Goal: Task Accomplishment & Management: Use online tool/utility

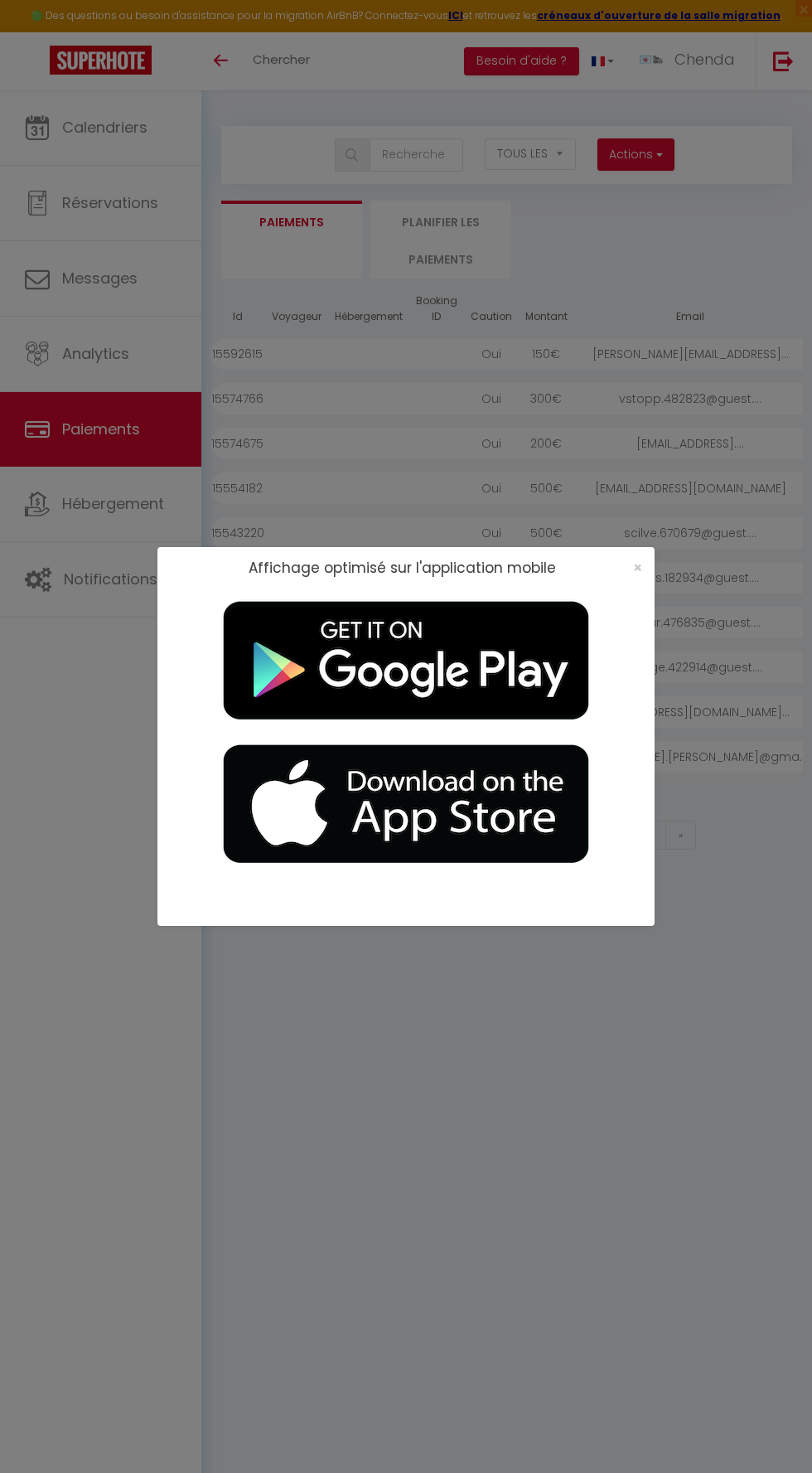
select select "2"
select select "0"
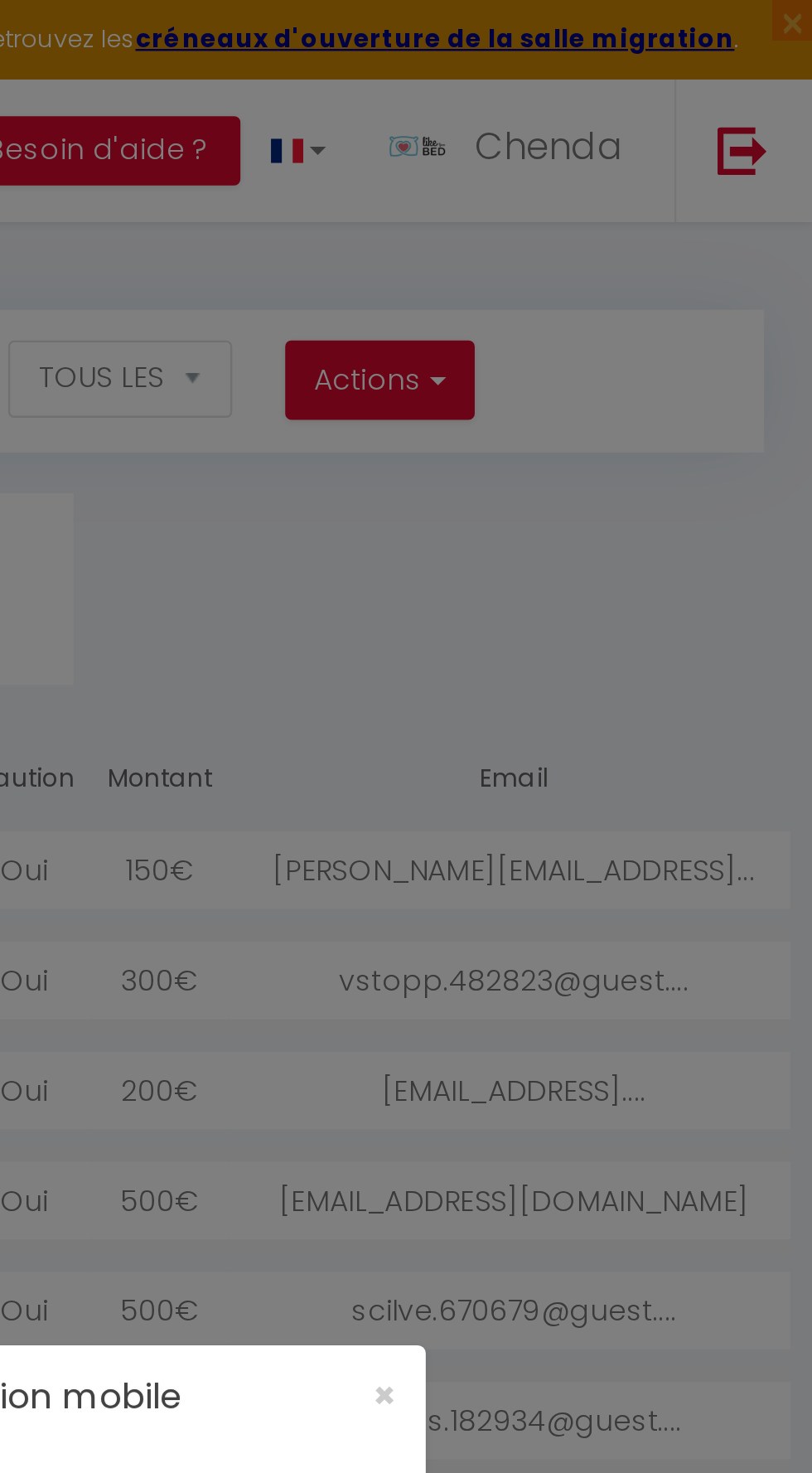
click at [687, 223] on div "Affichage optimisé sur l'application mobile ×" at bounding box center [406, 736] width 812 height 1473
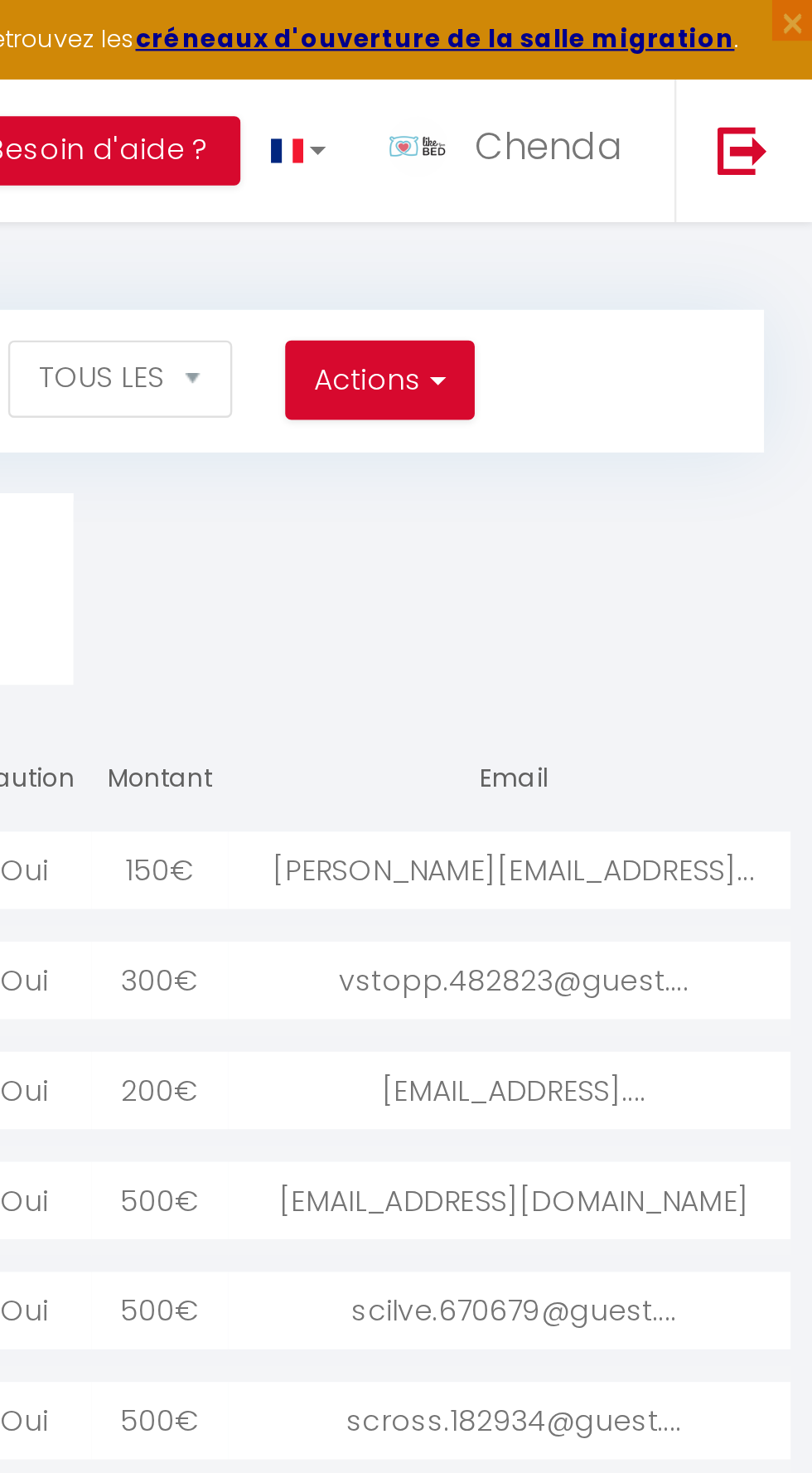
click at [641, 565] on div "scross.182934@guest...." at bounding box center [691, 577] width 233 height 31
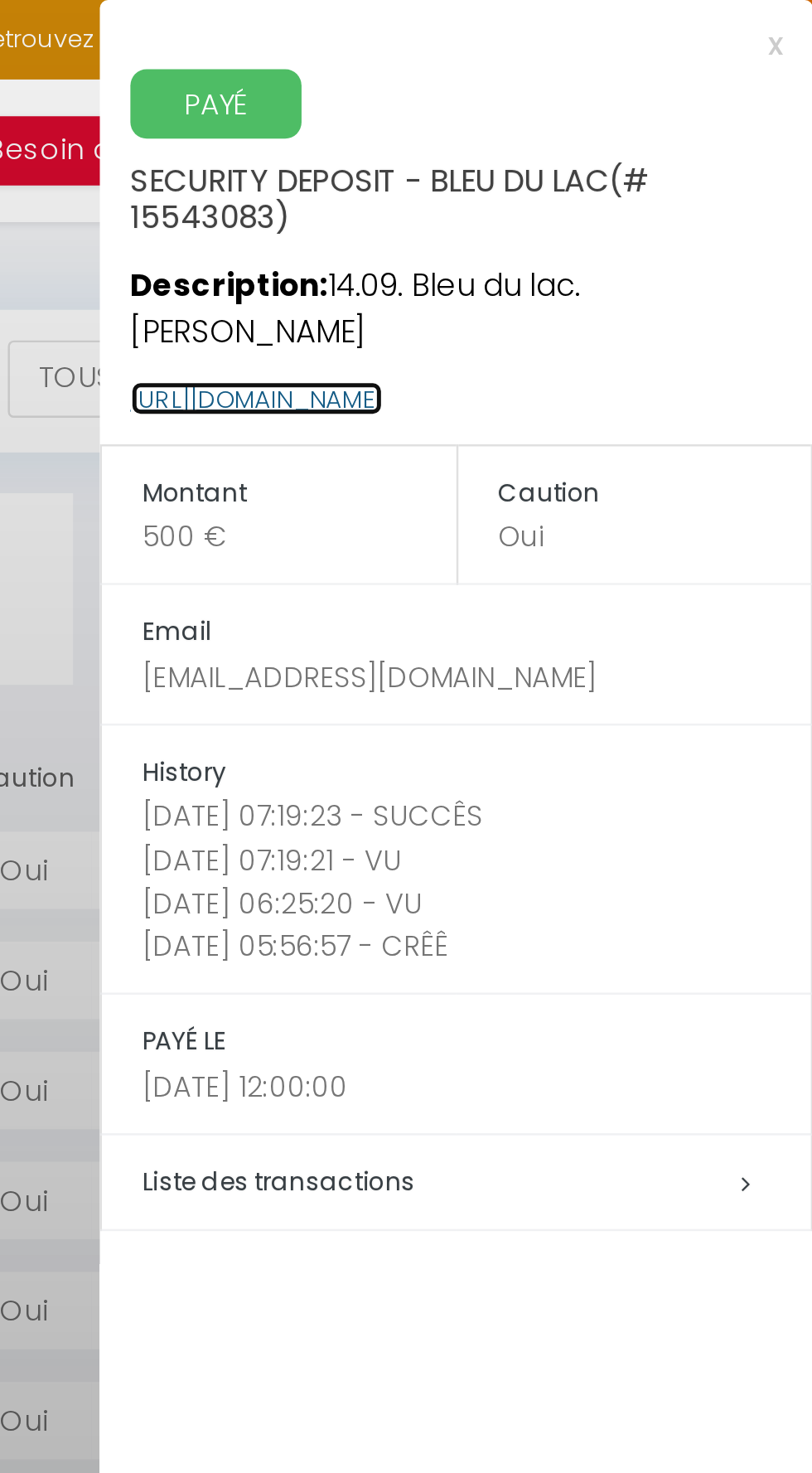
click at [637, 155] on link "https://superhote.com/applink/p/mWRX3nip" at bounding box center [586, 161] width 103 height 14
click at [508, 202] on div at bounding box center [406, 736] width 812 height 1473
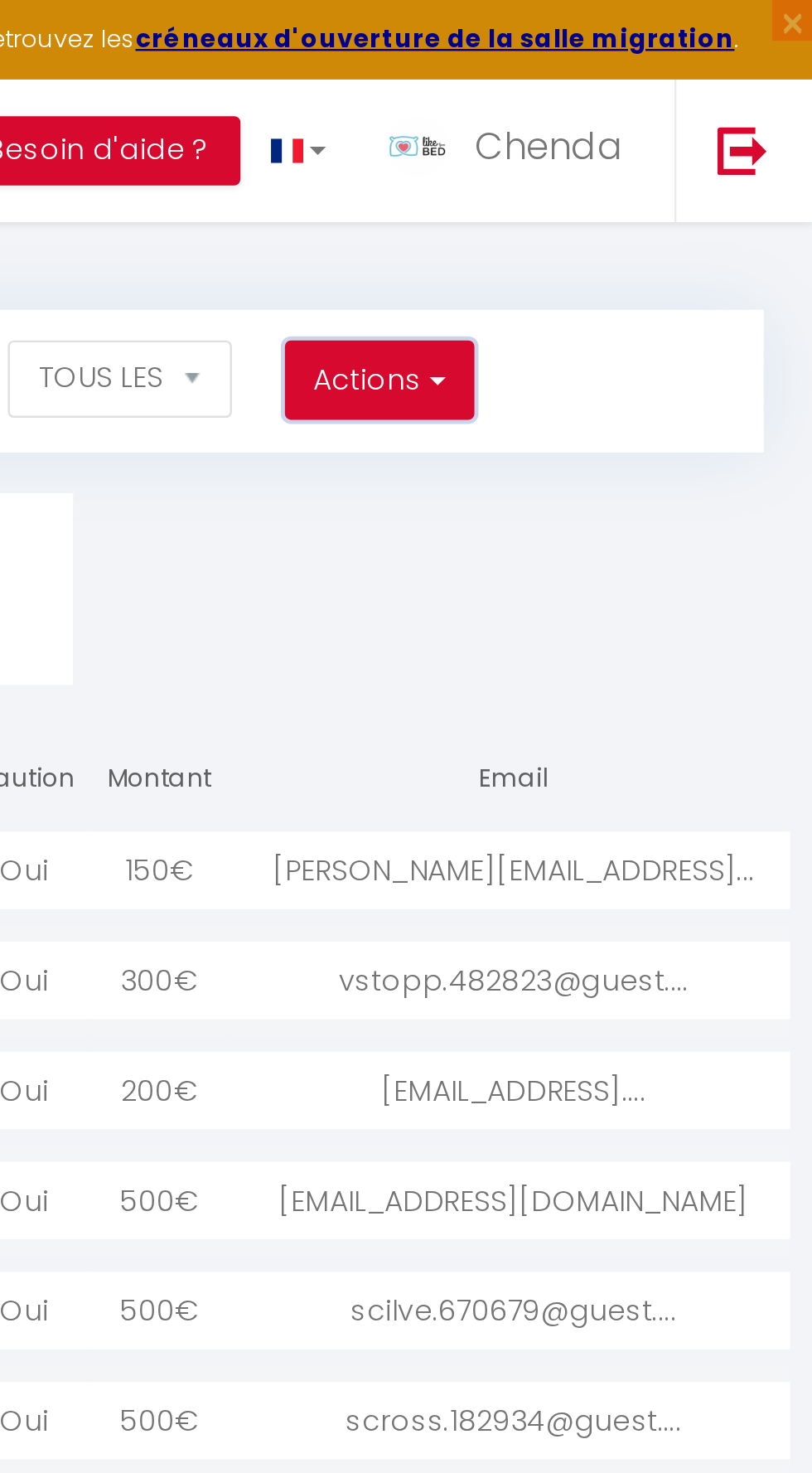
click at [672, 163] on button "Actions" at bounding box center [635, 155] width 76 height 33
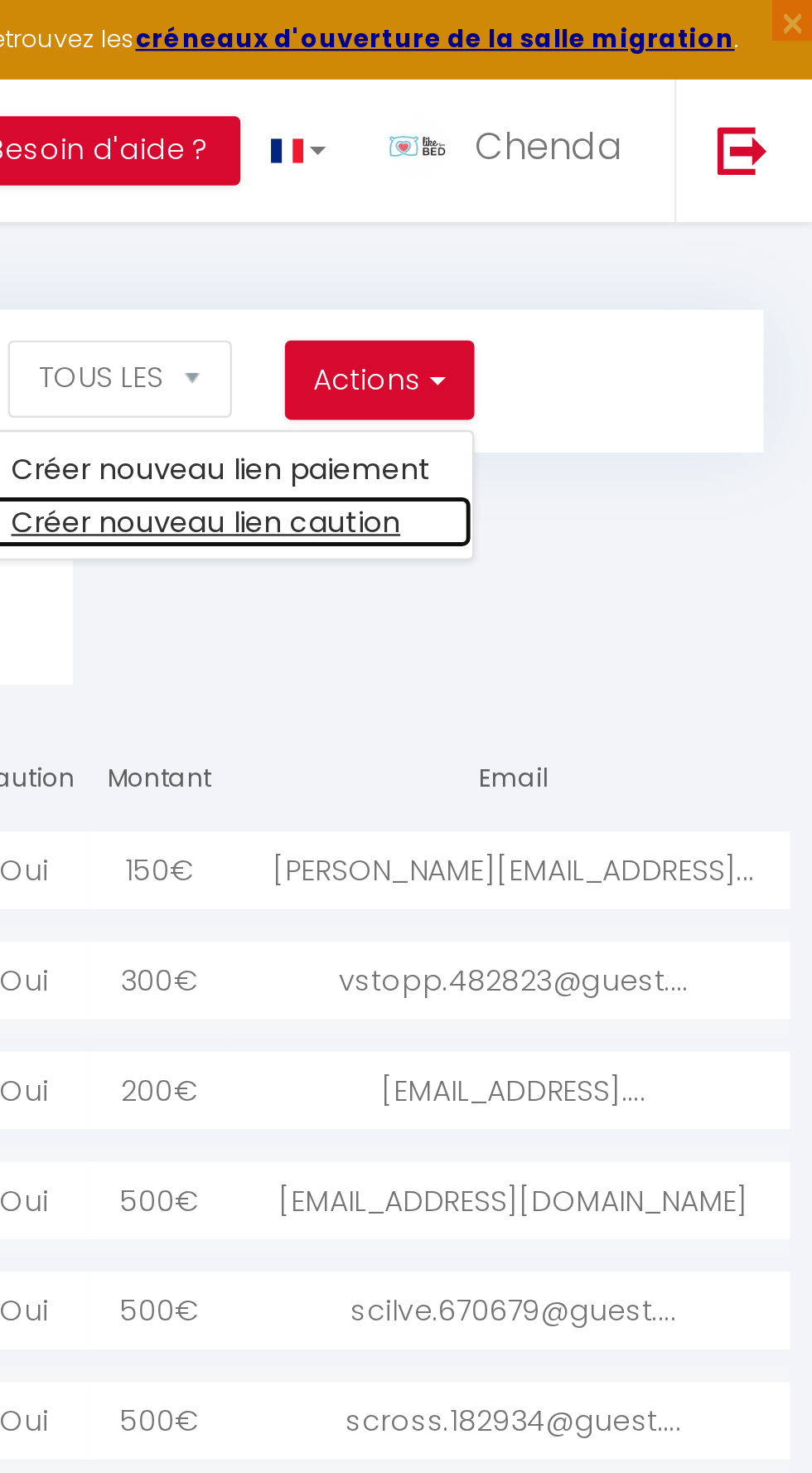
click at [631, 214] on link "Créer nouveau lien caution" at bounding box center [571, 212] width 204 height 22
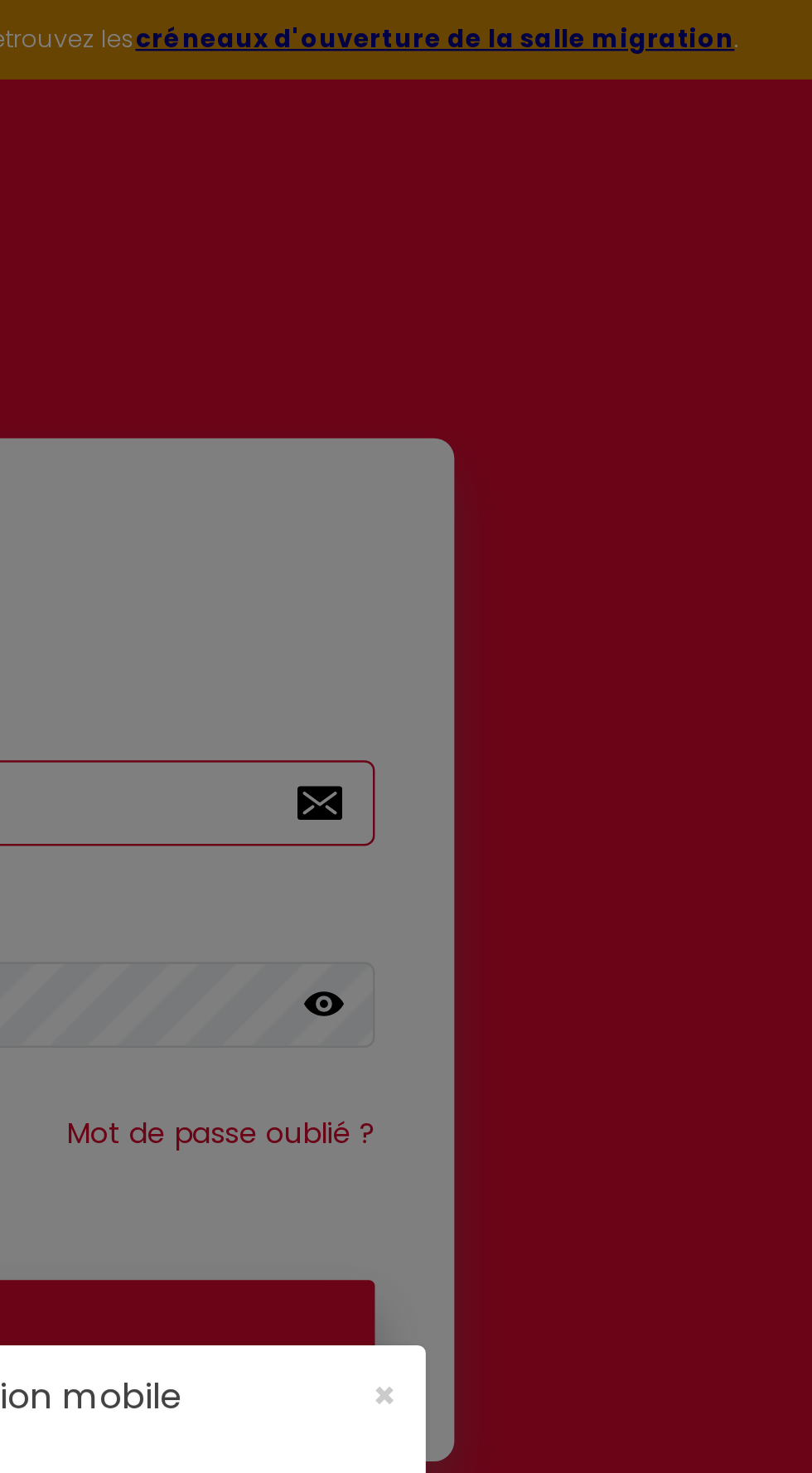
type input "cohost@likeyourbed.com"
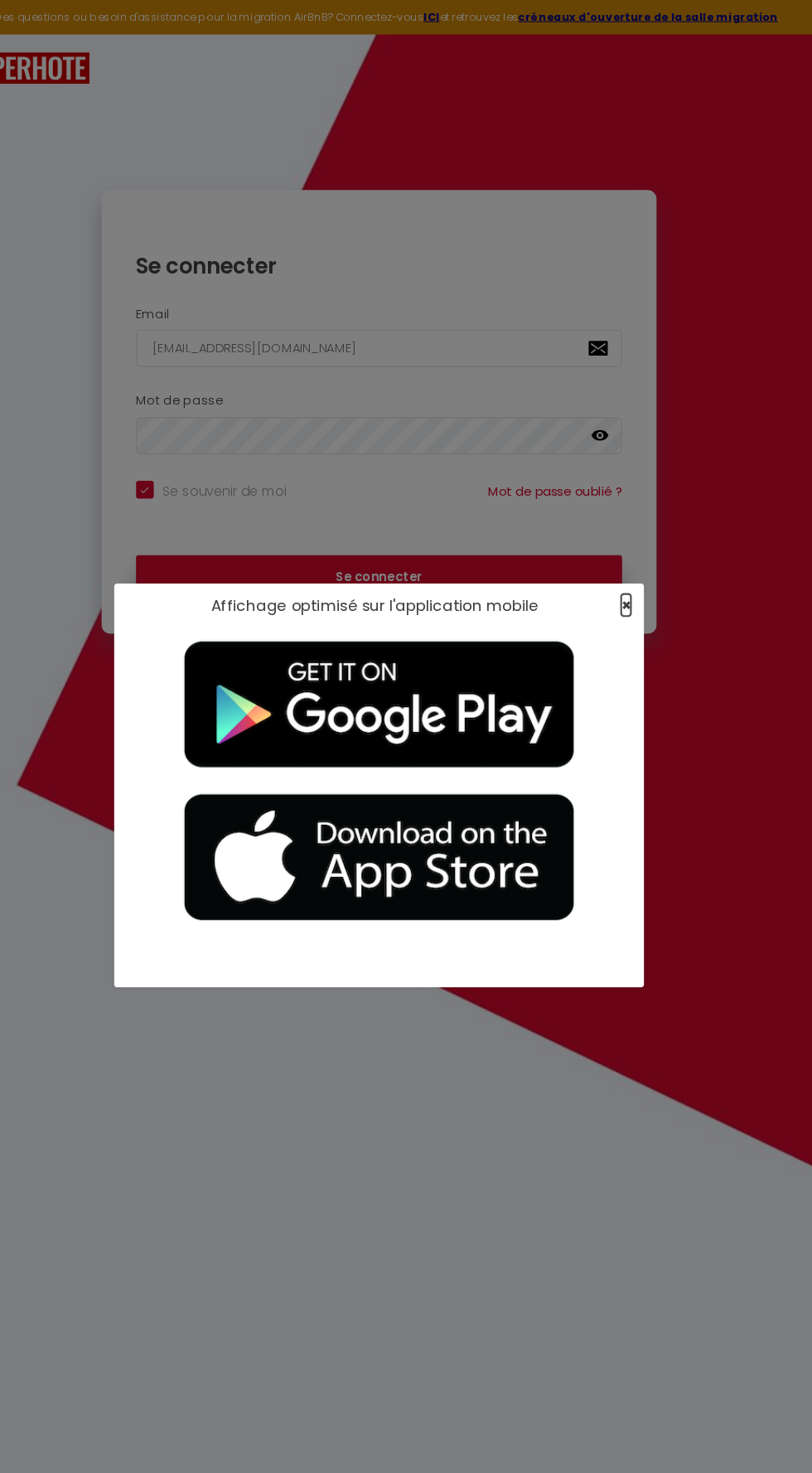
click at [637, 568] on span "×" at bounding box center [638, 567] width 9 height 21
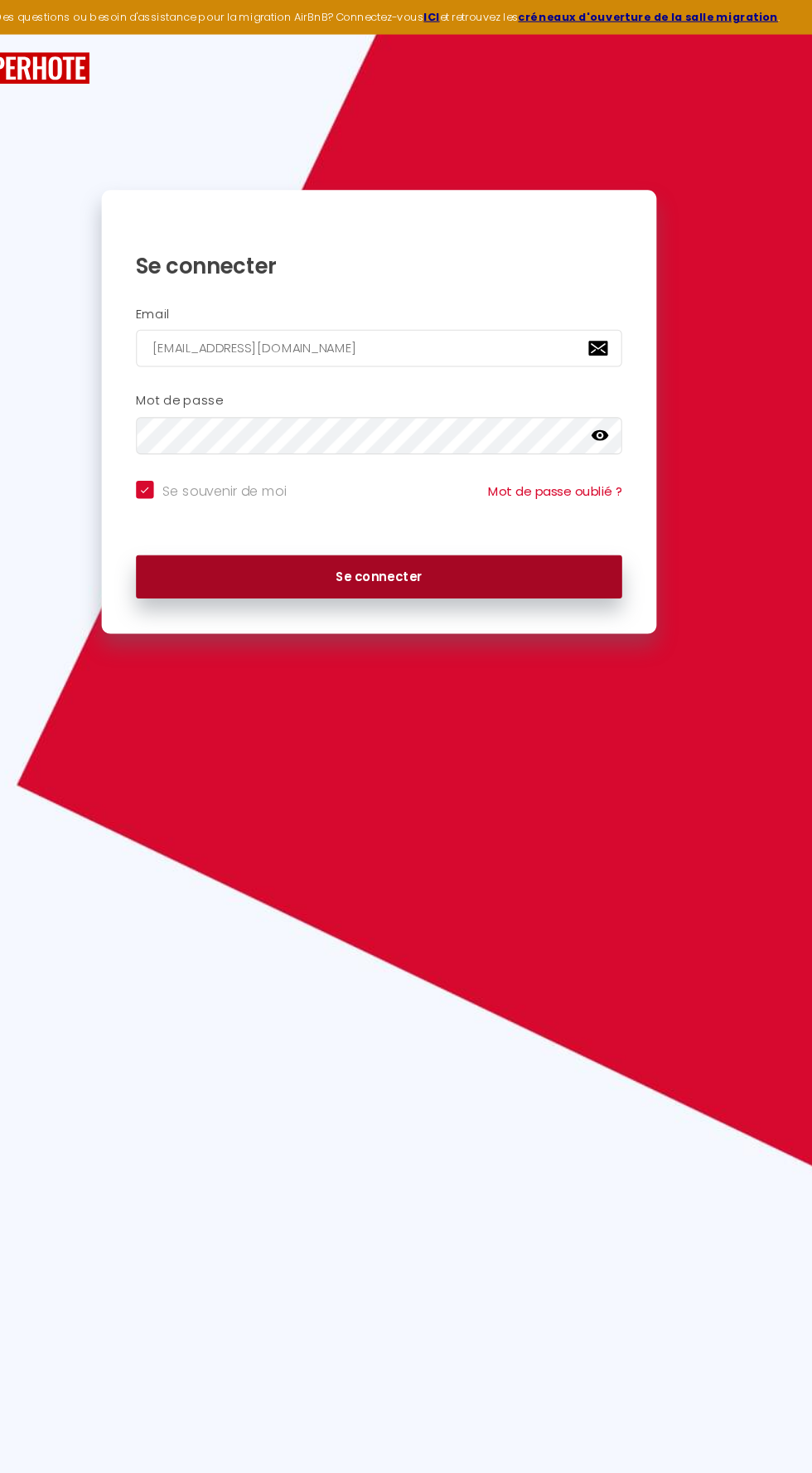
click at [539, 525] on button "Se connecter" at bounding box center [406, 541] width 457 height 41
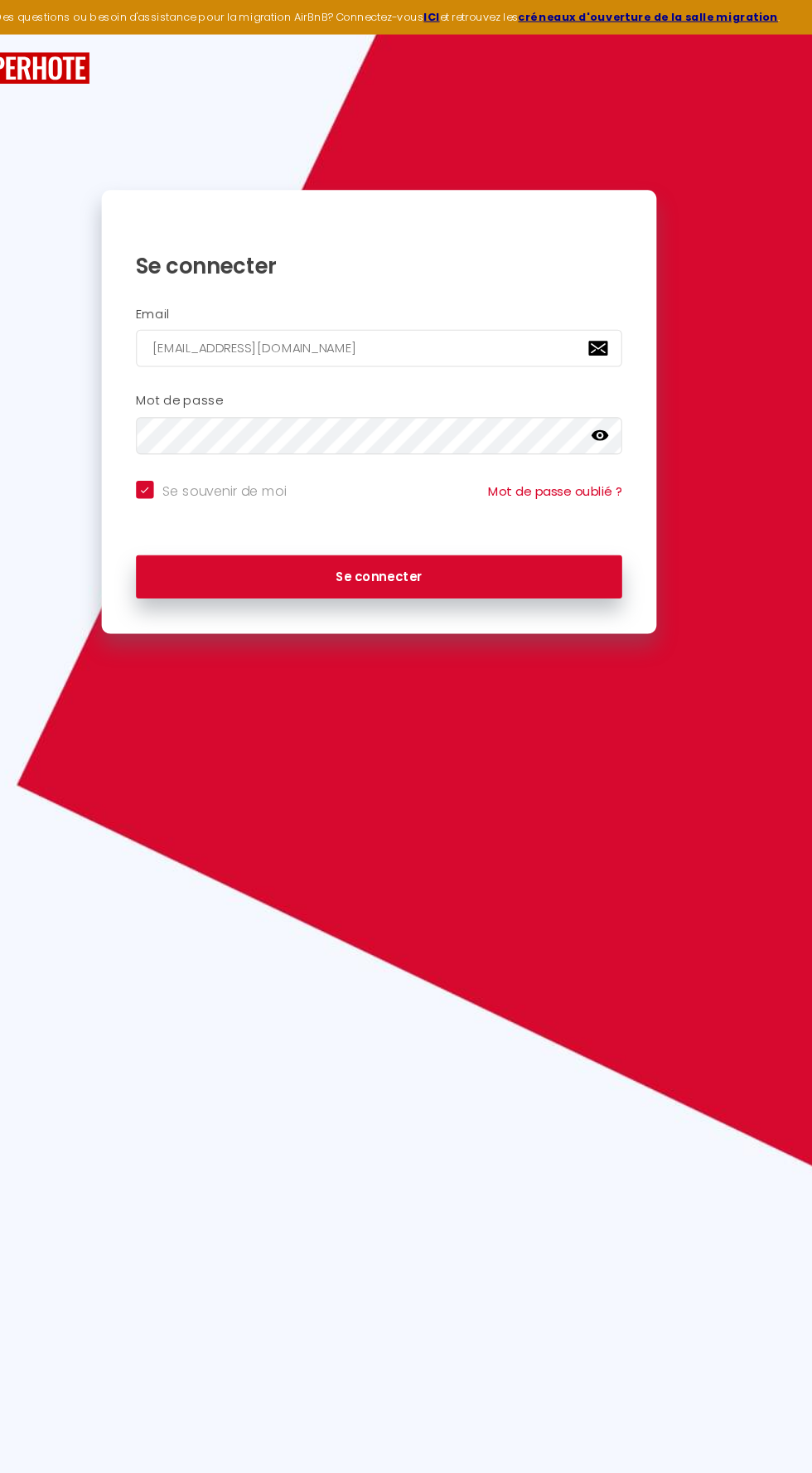
checkbox input "true"
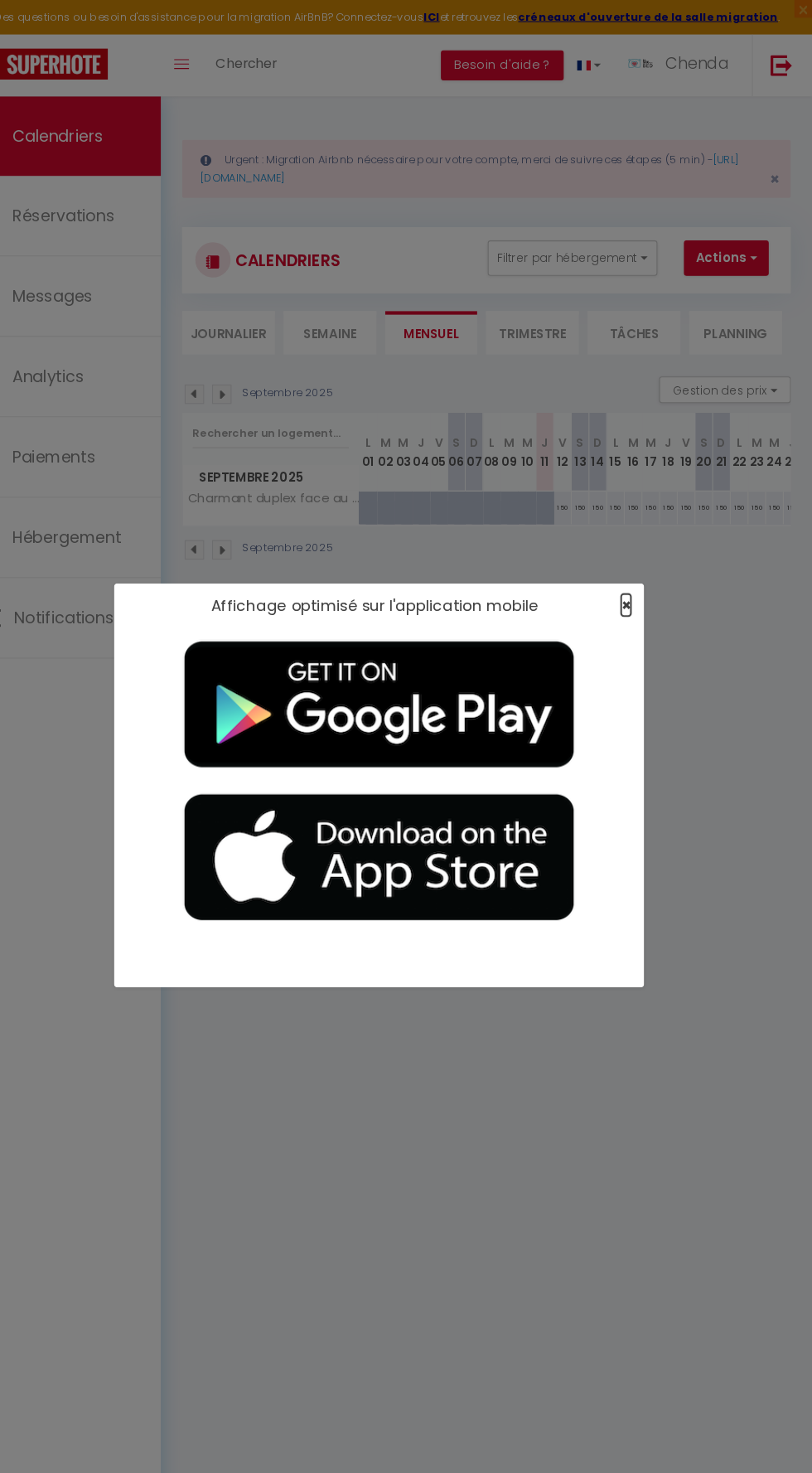
click at [637, 561] on span "×" at bounding box center [638, 567] width 9 height 21
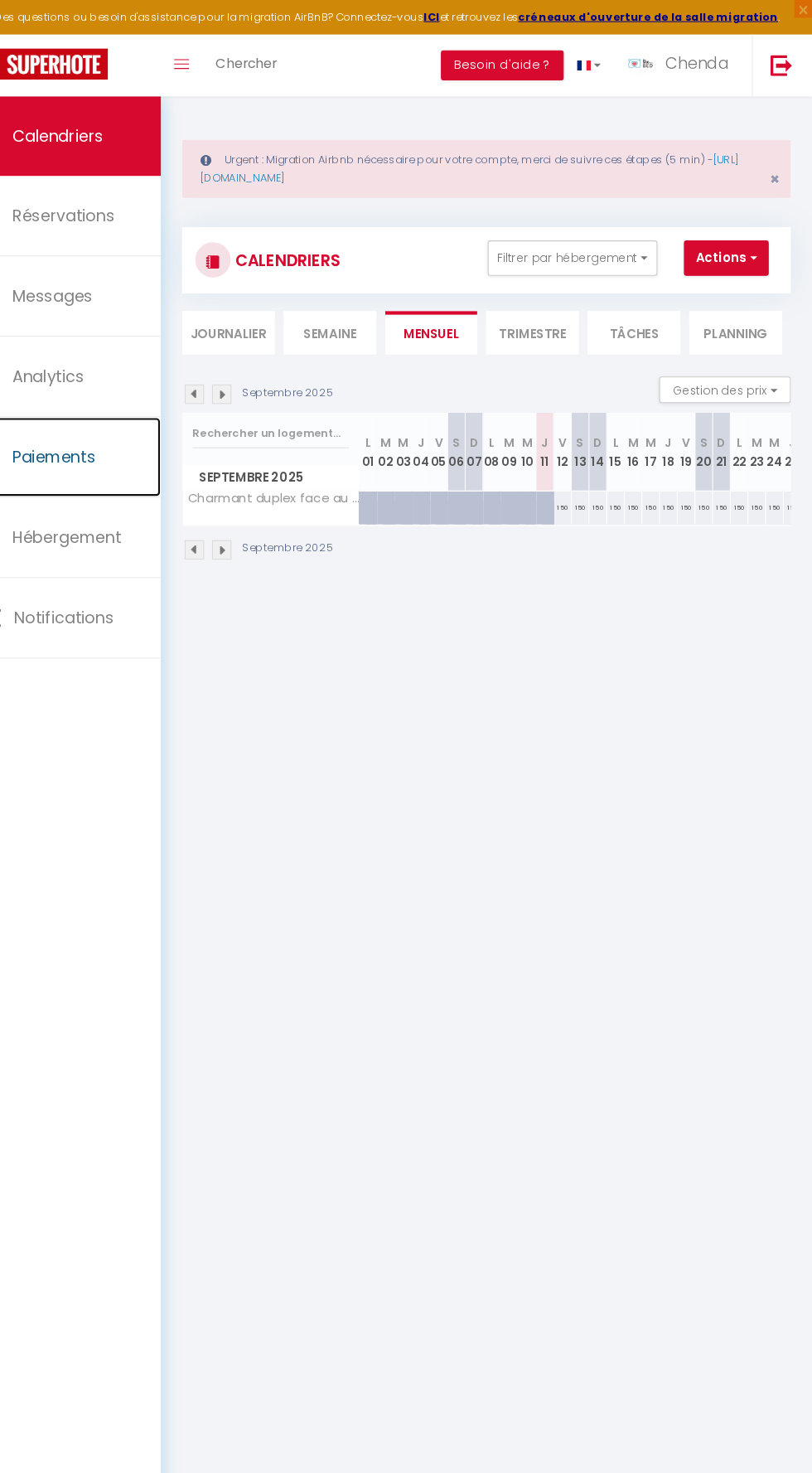
click at [123, 412] on link "Paiements" at bounding box center [101, 428] width 201 height 74
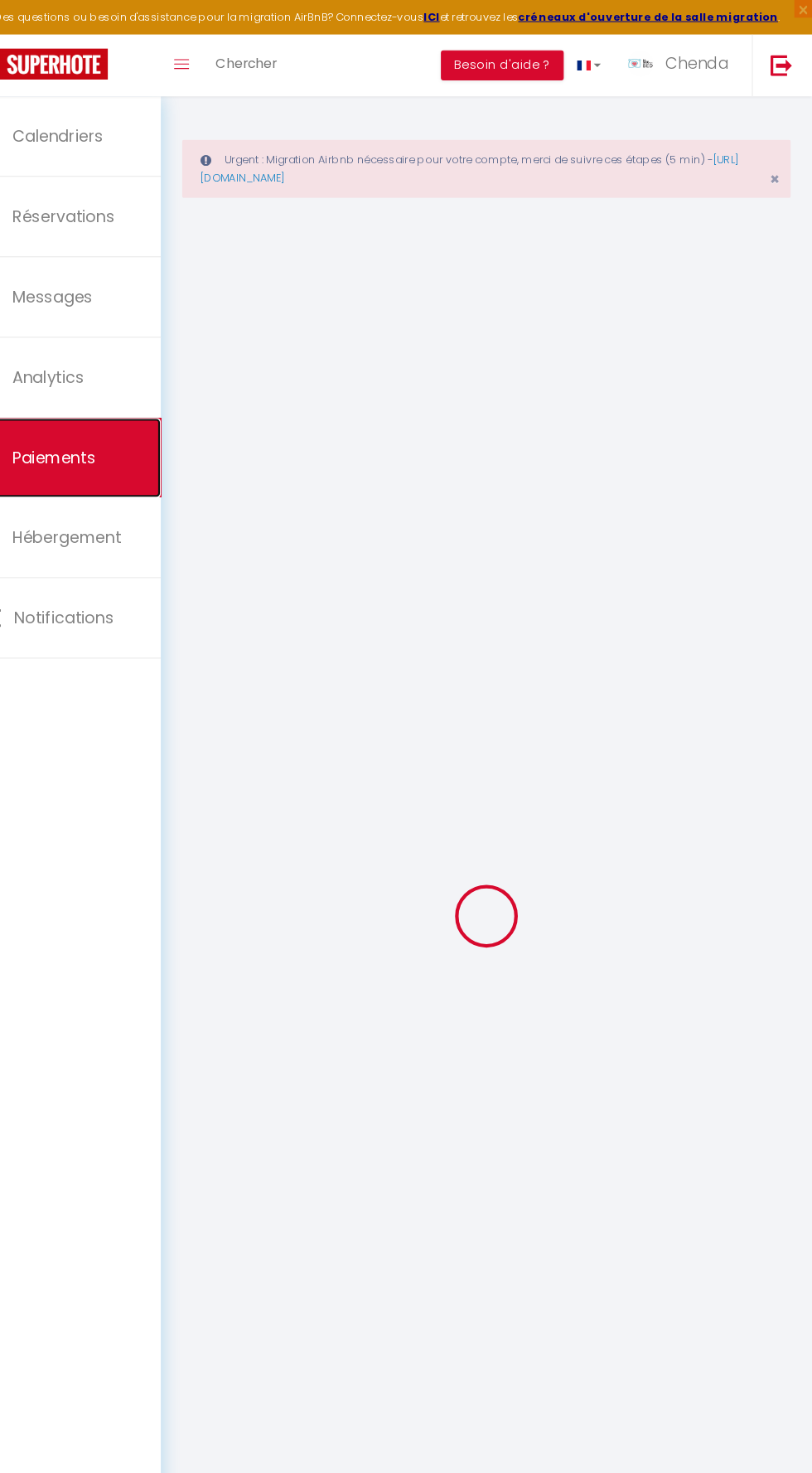
click at [146, 412] on link "Paiements" at bounding box center [101, 429] width 201 height 74
select select "2"
select select
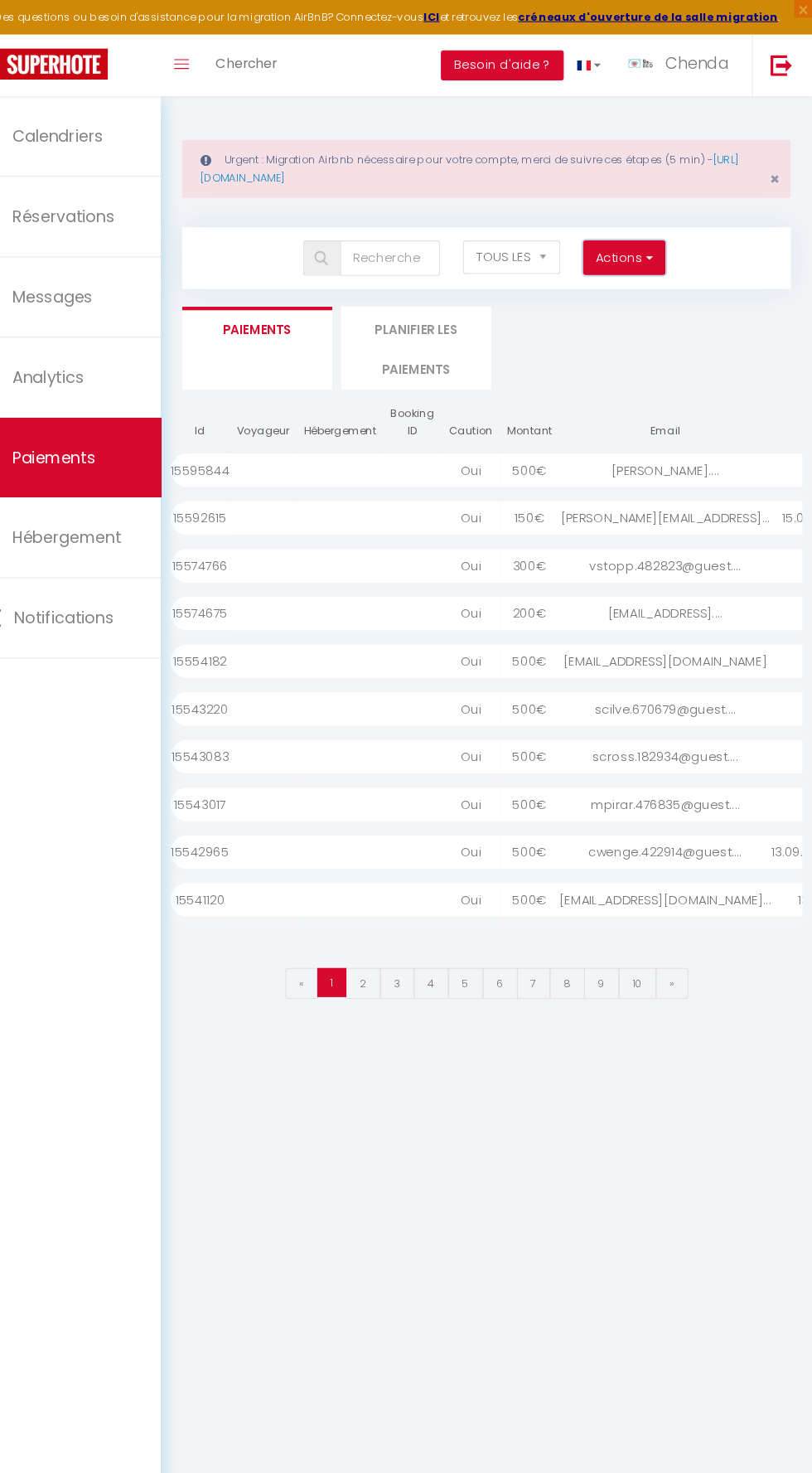
click at [662, 243] on span "button" at bounding box center [658, 242] width 10 height 17
click at [595, 297] on link "Créer nouveau lien caution" at bounding box center [571, 299] width 204 height 22
select select
select select "other"
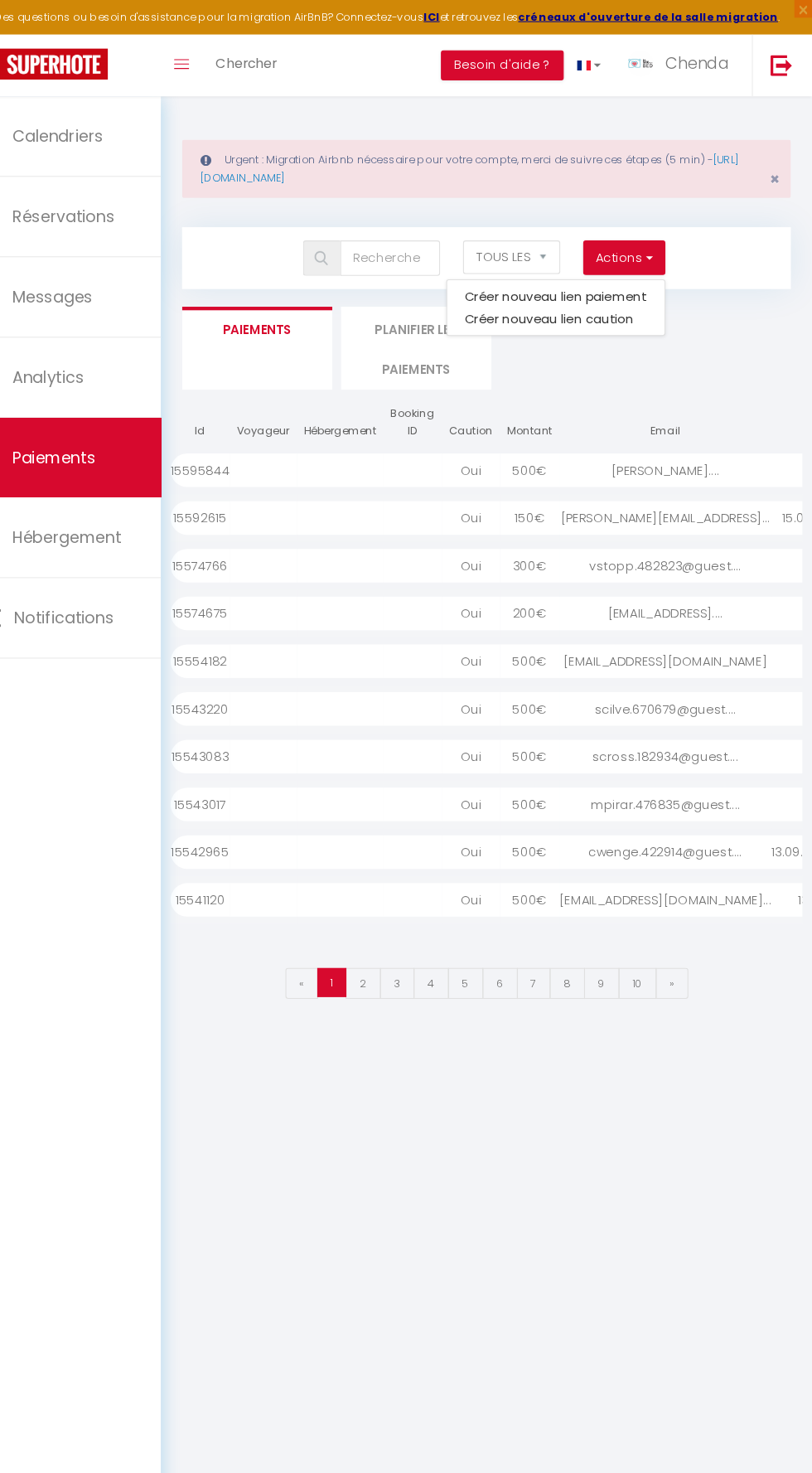
select select "692"
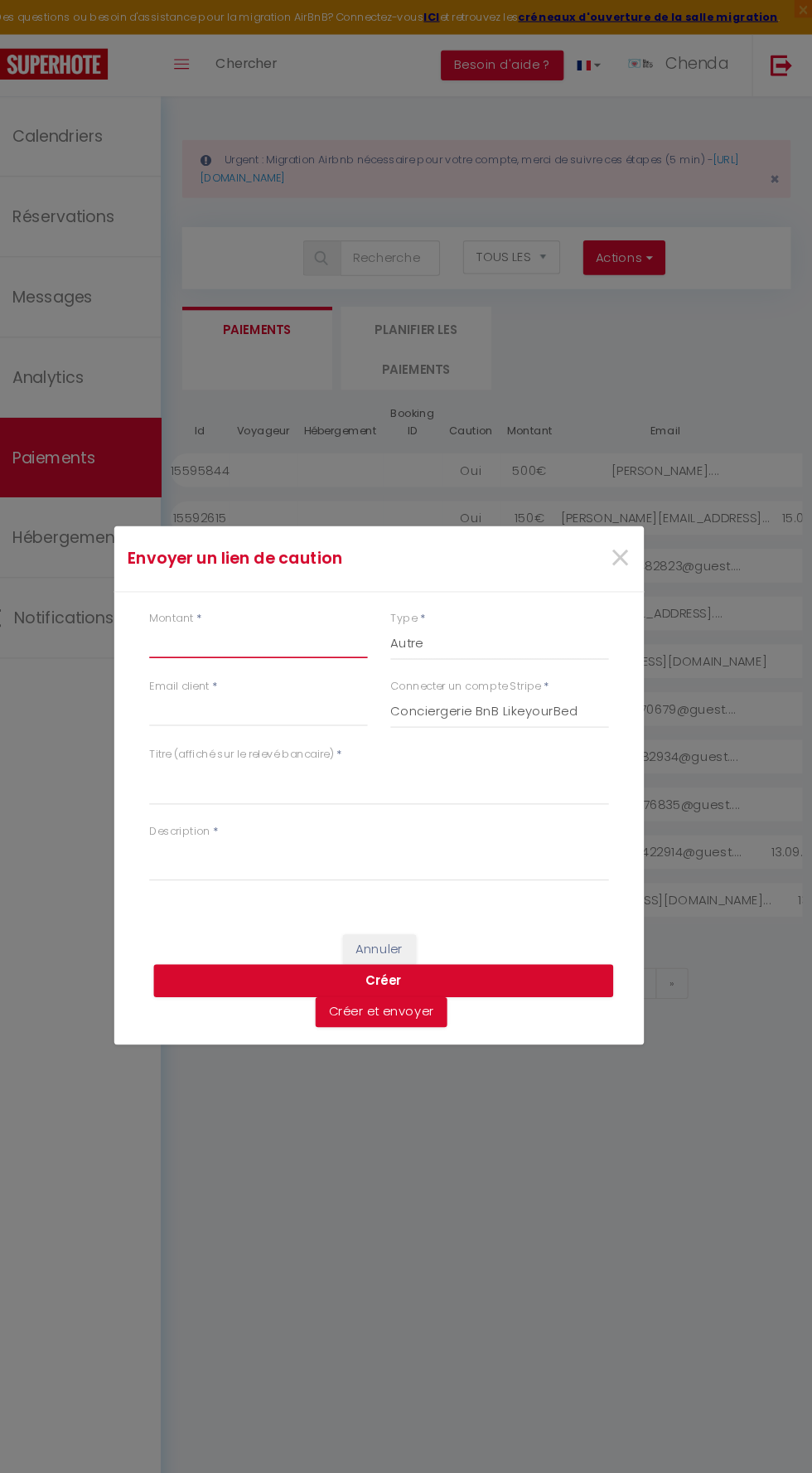
click at [325, 600] on input "Montant" at bounding box center [293, 603] width 204 height 30
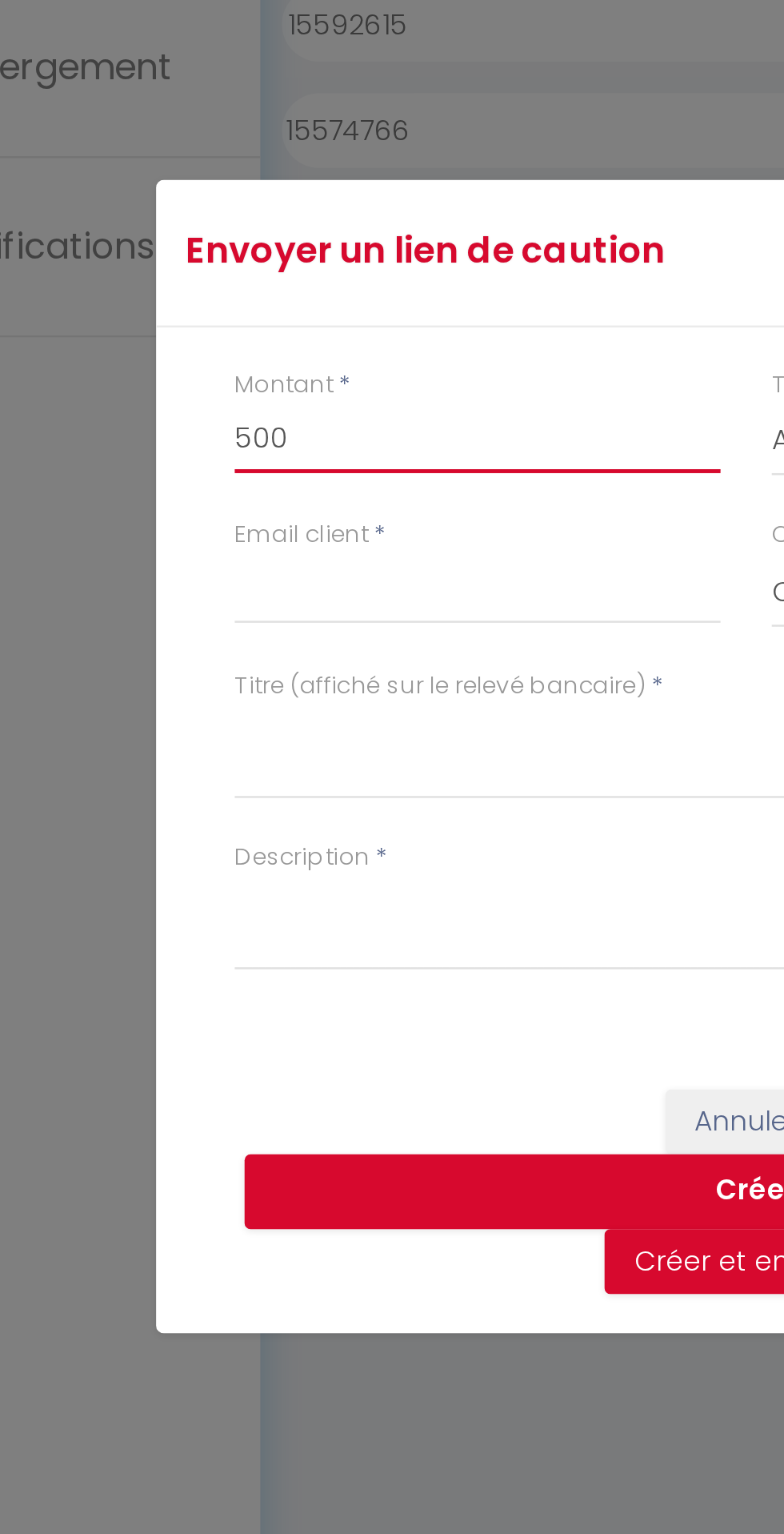
type input "500"
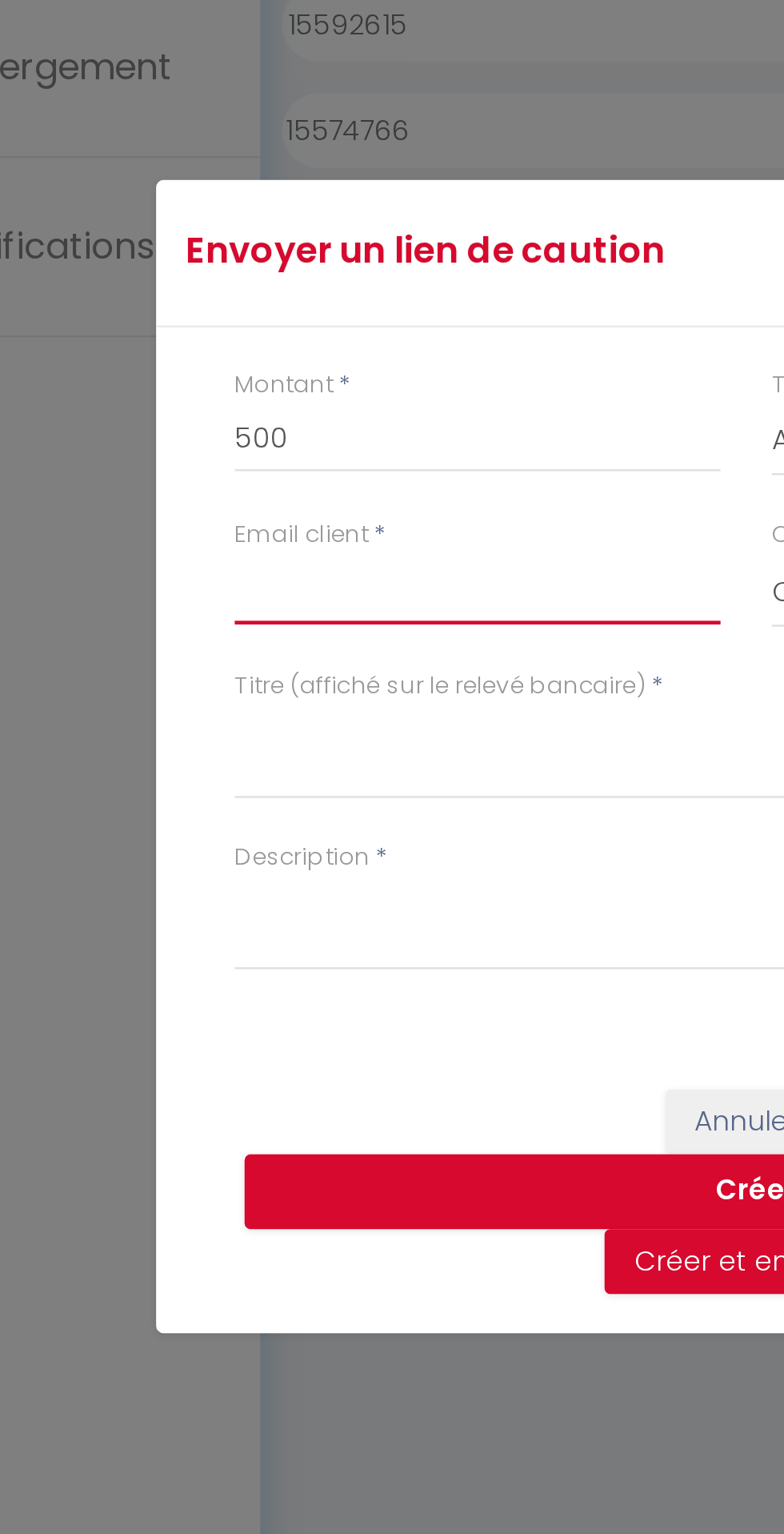
click at [298, 692] on input "Email client" at bounding box center [283, 698] width 197 height 29
type input "Gerhard.miller@web.de"
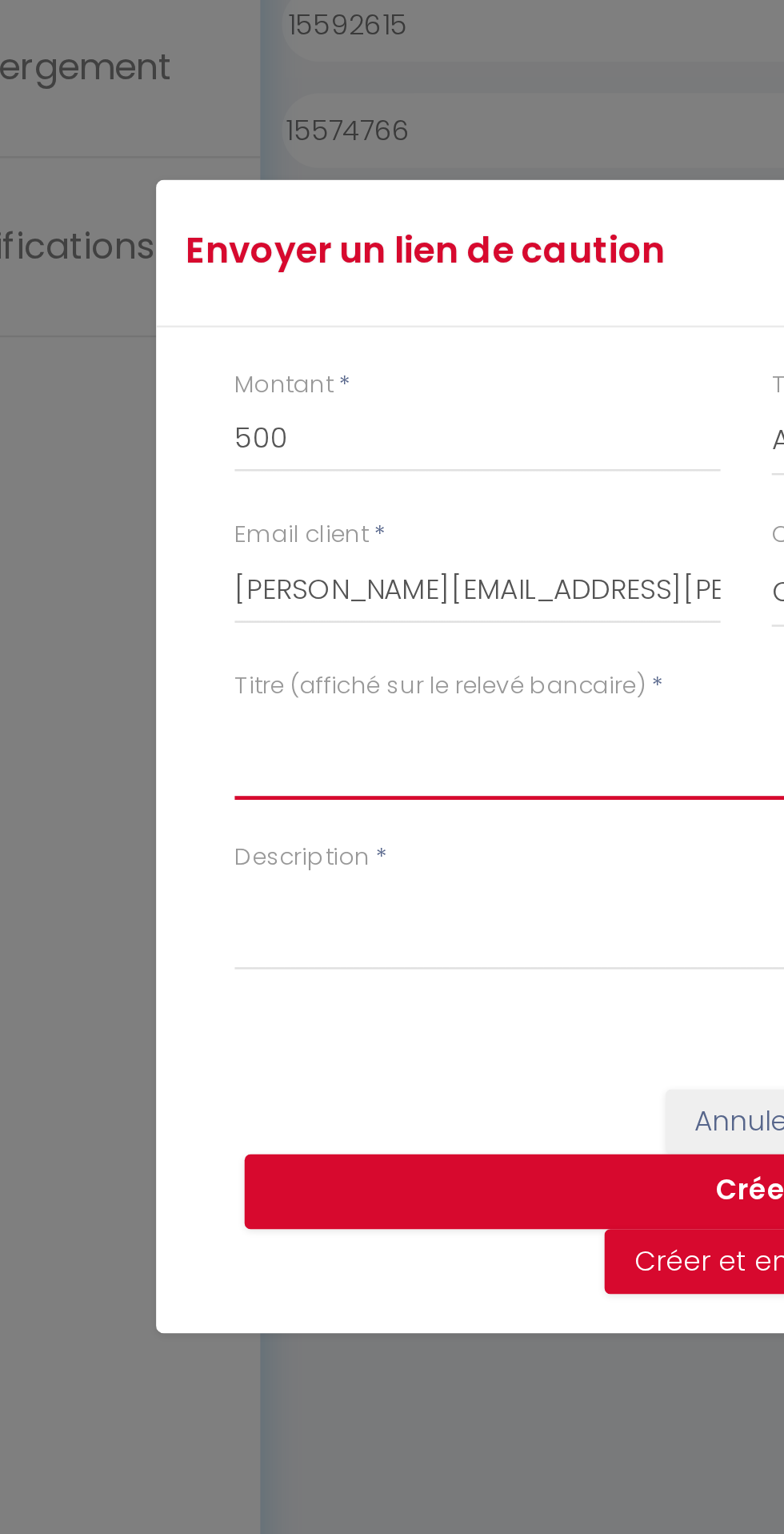
click at [301, 754] on textarea "Titre (affiché sur le relevé bancaire)" at bounding box center [392, 765] width 416 height 38
type textarea "SECURITY DEPOSIT - THIOU"
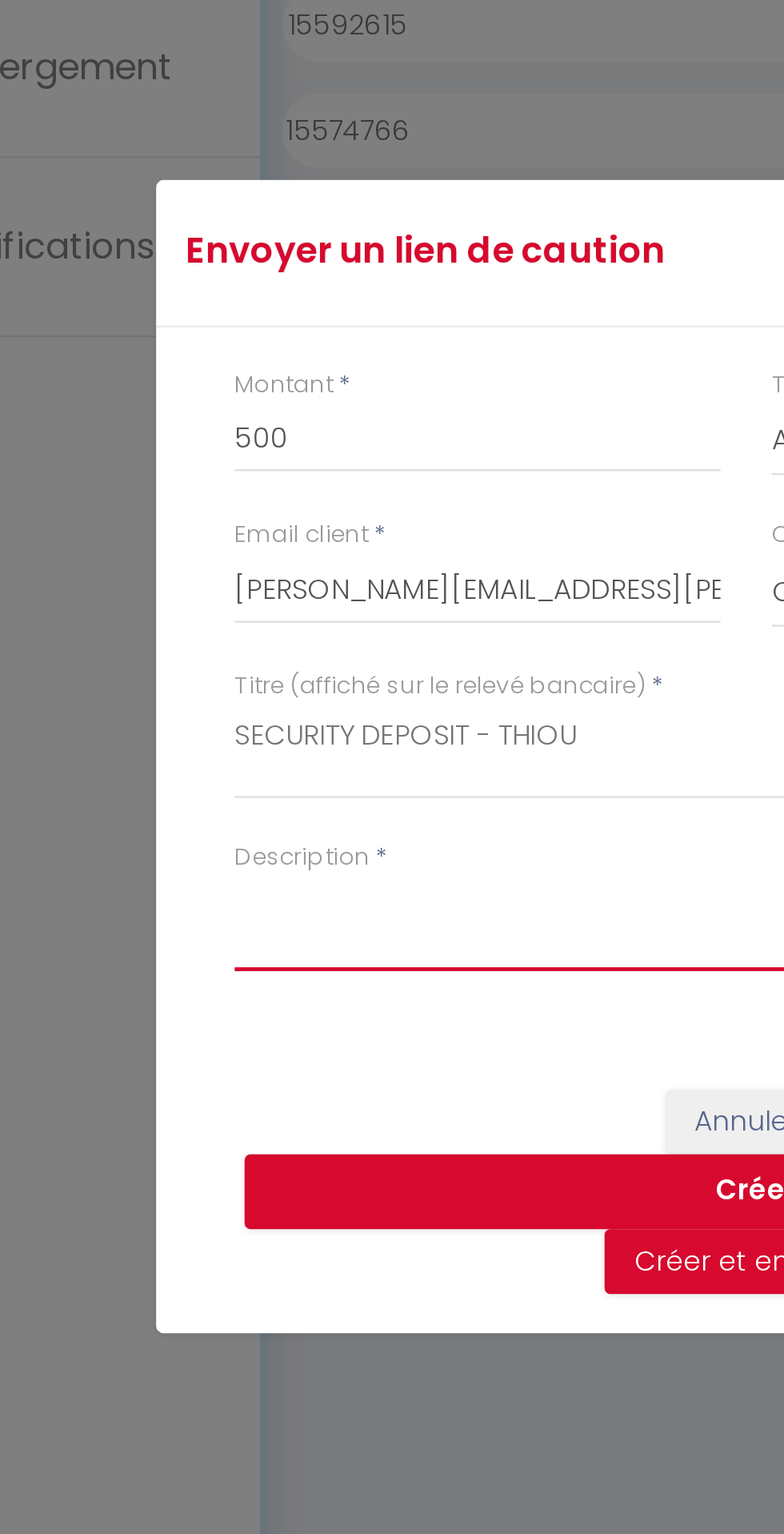
click at [272, 828] on textarea "Description" at bounding box center [392, 835] width 416 height 38
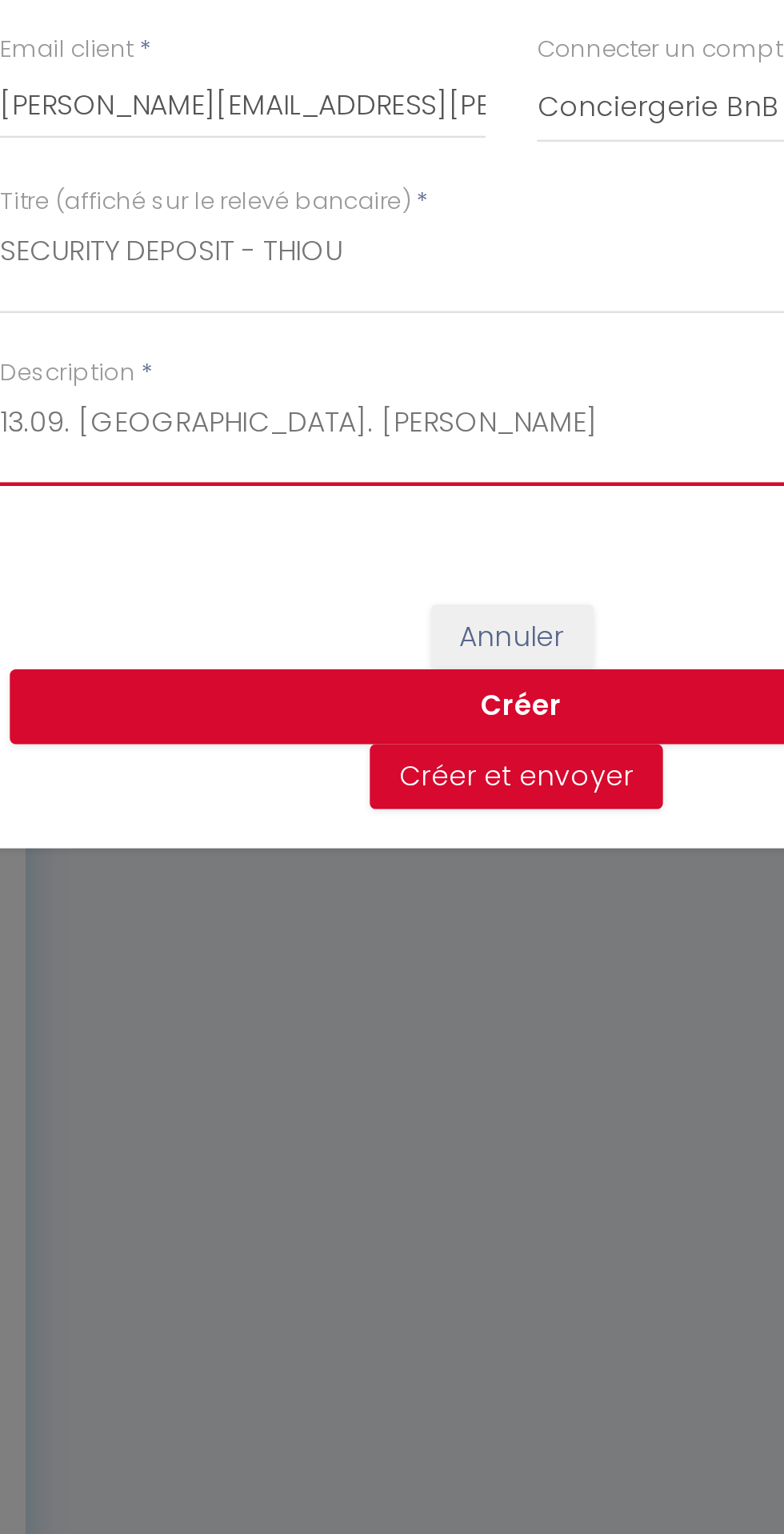
type textarea "13.09. [GEOGRAPHIC_DATA]. [PERSON_NAME]"
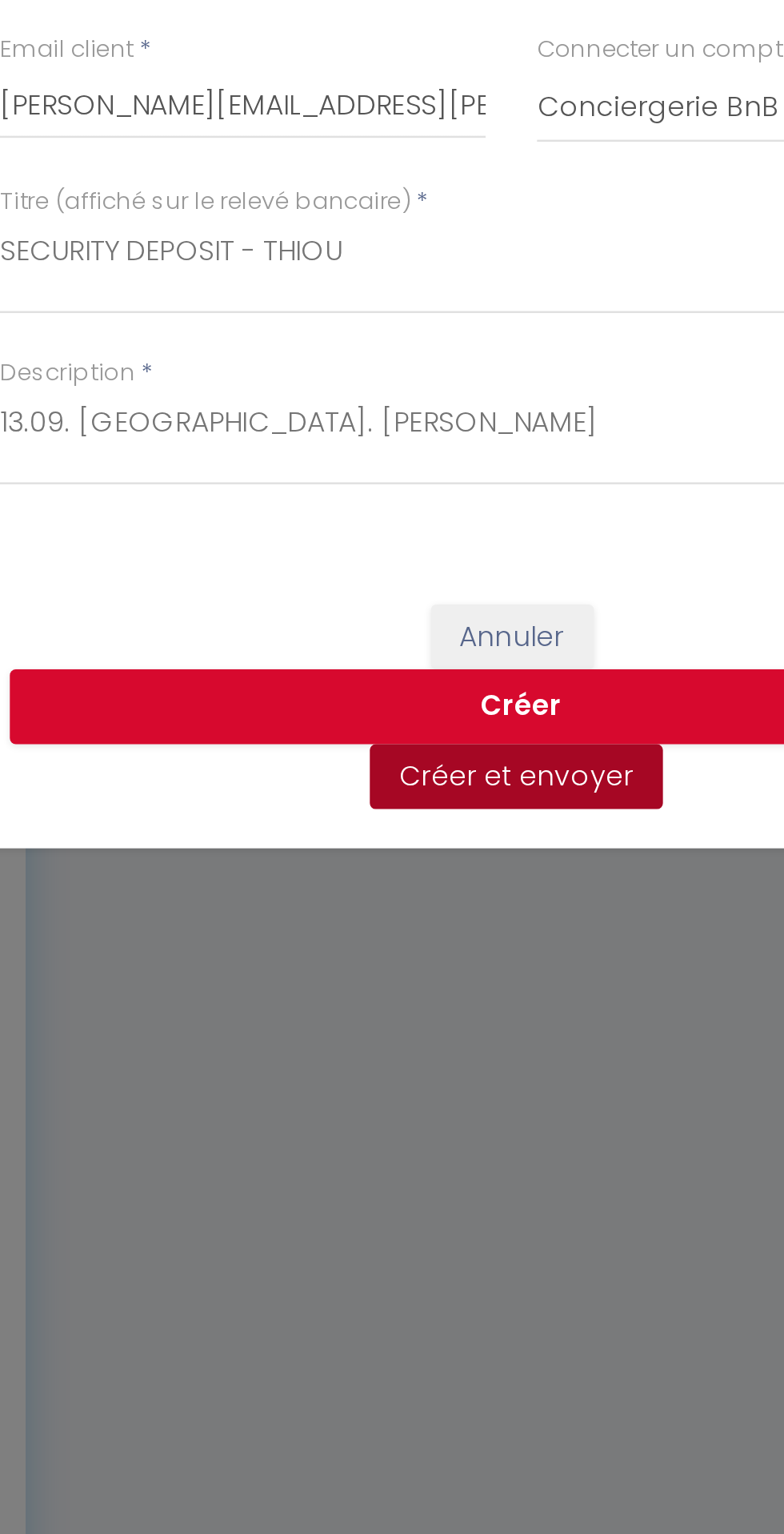
click at [406, 985] on button "Créer et envoyer" at bounding box center [394, 972] width 119 height 27
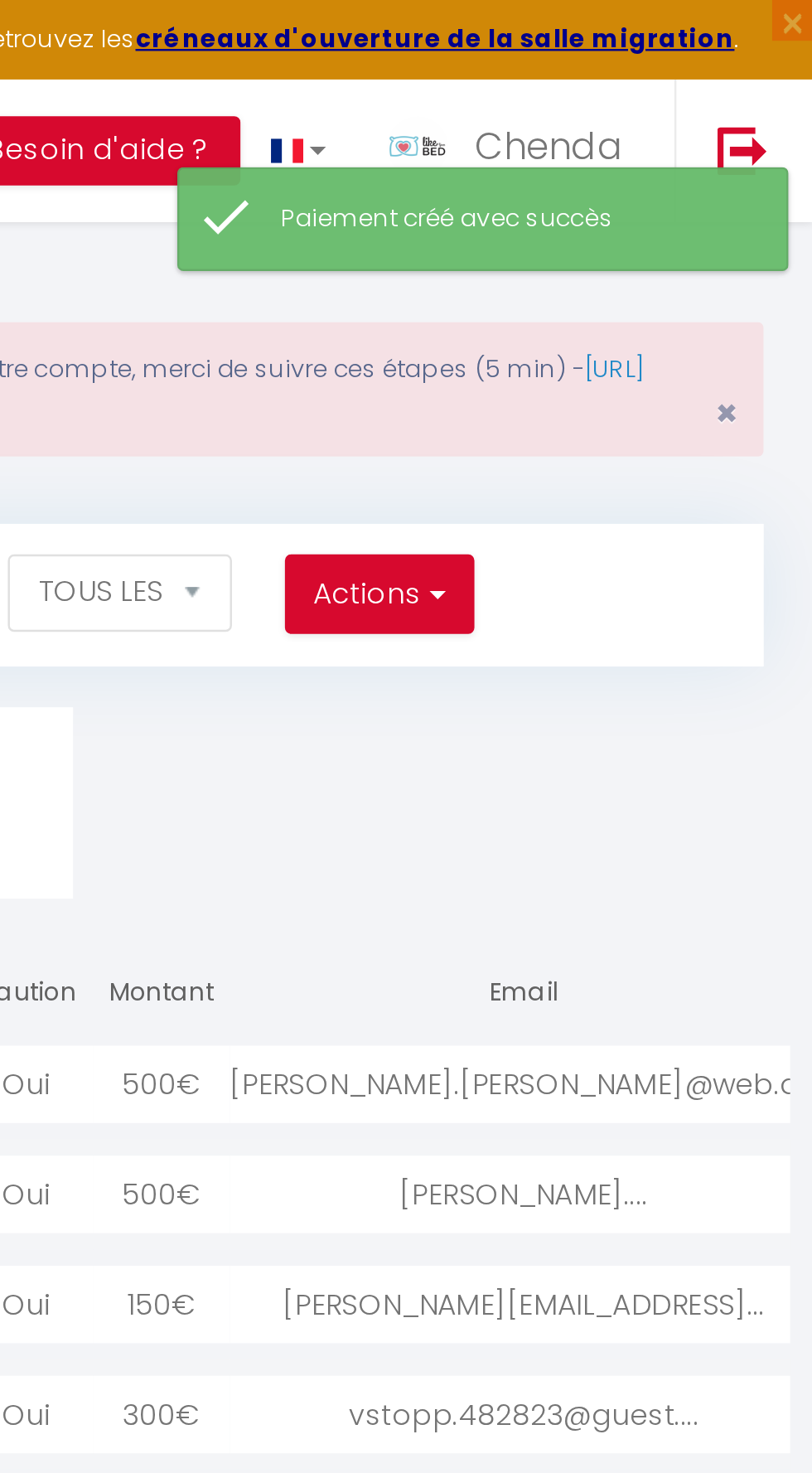
click at [658, 438] on div "Gerhard.miller@web.d..." at bounding box center [695, 440] width 240 height 31
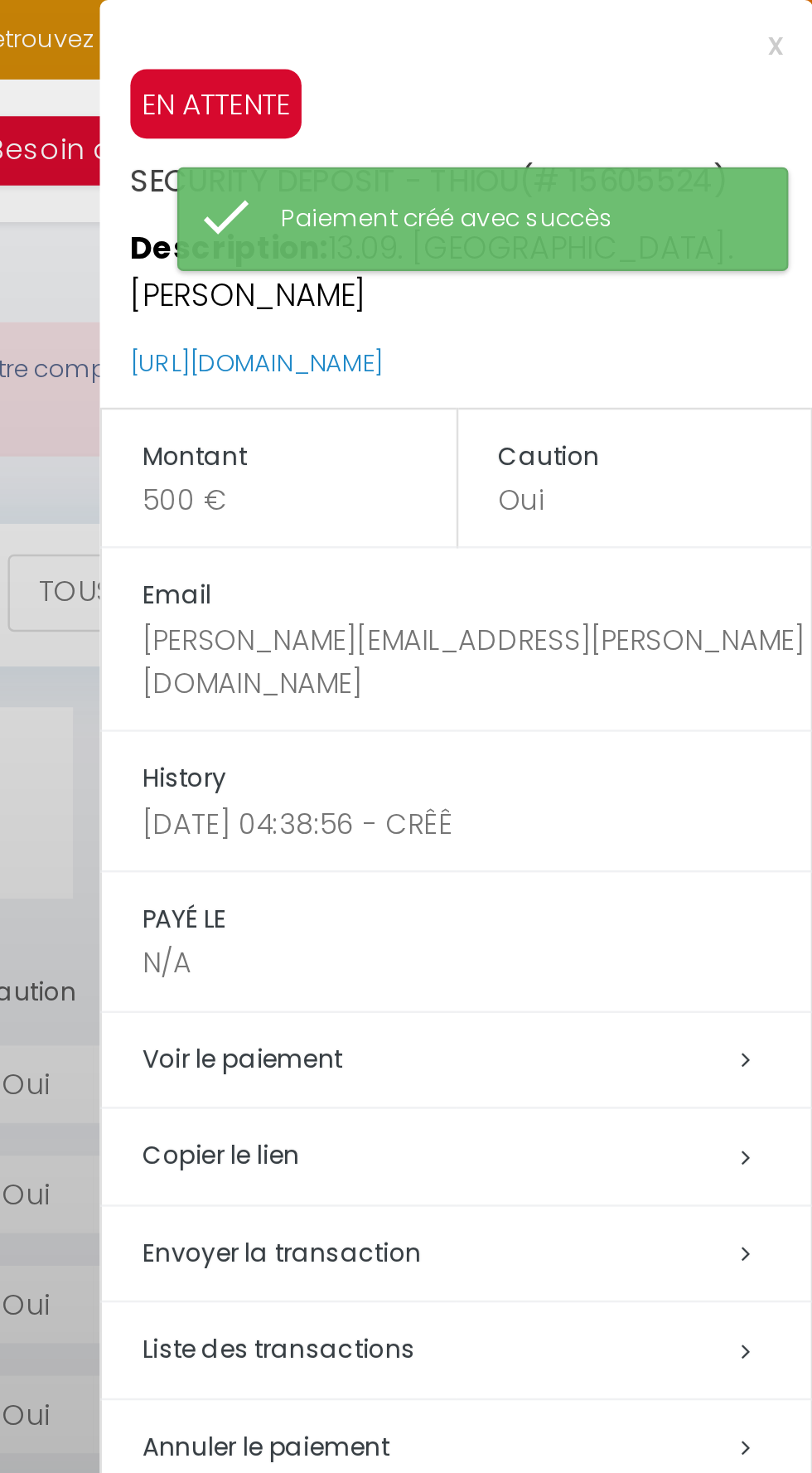
click at [612, 461] on h5 "Copier le lien" at bounding box center [676, 470] width 272 height 19
